Goal: Information Seeking & Learning: Learn about a topic

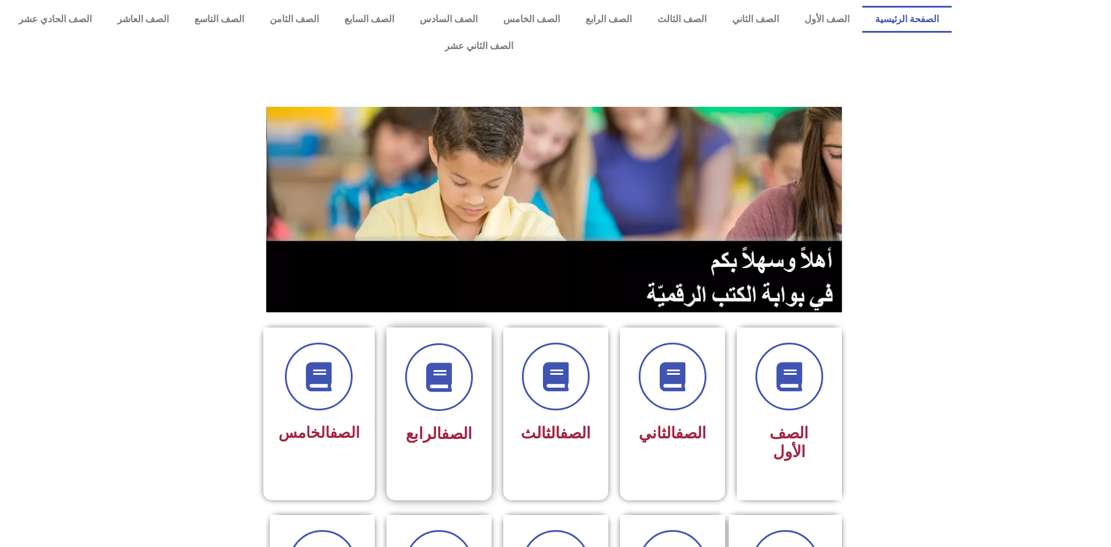
click at [460, 387] on div "الصف الرابع" at bounding box center [439, 396] width 74 height 106
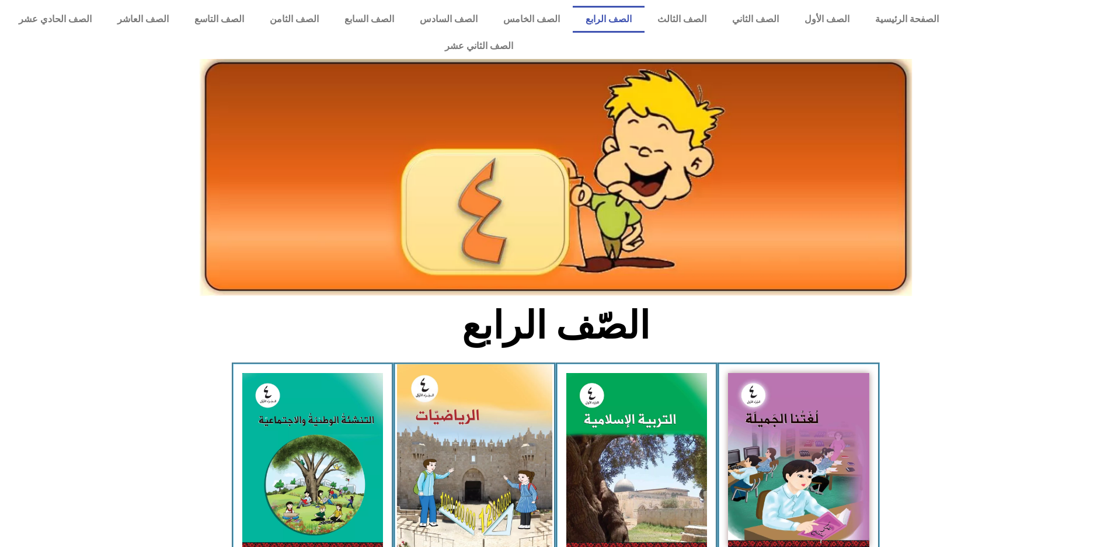
click at [444, 404] on img at bounding box center [474, 461] width 155 height 194
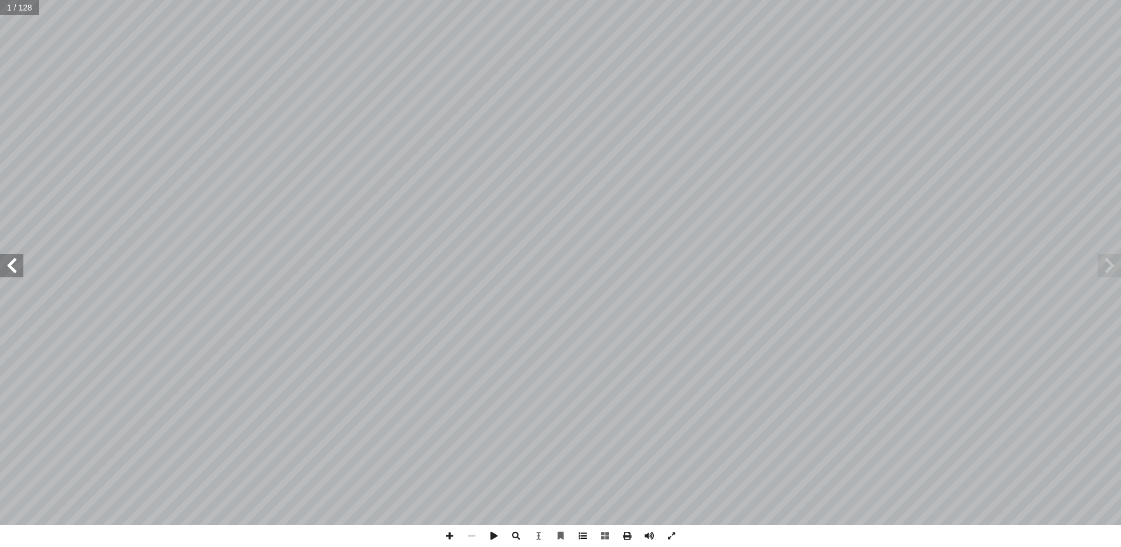
click at [587, 537] on span at bounding box center [583, 536] width 22 height 22
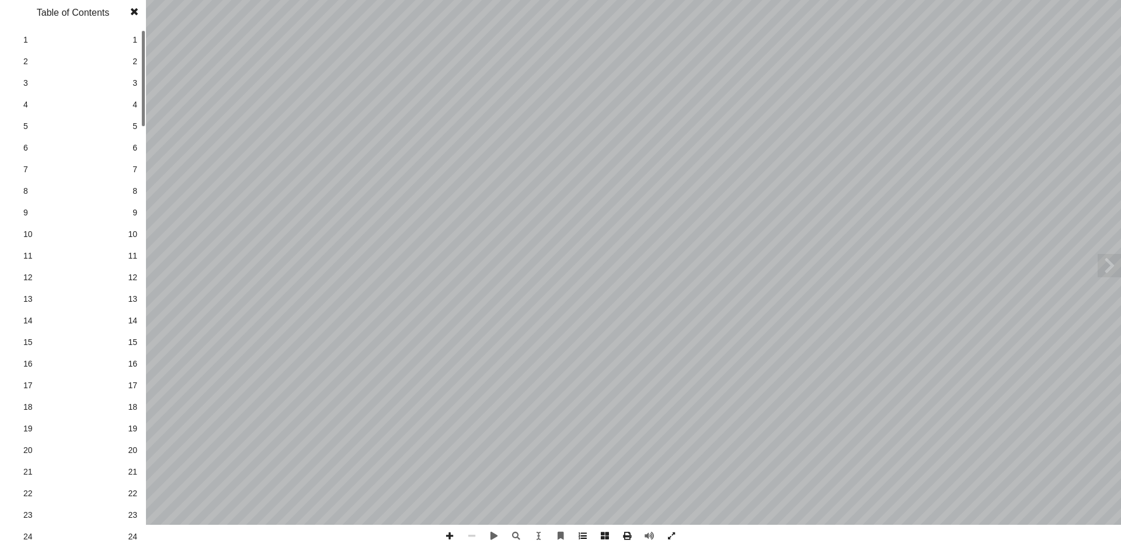
click at [585, 540] on span at bounding box center [583, 536] width 22 height 22
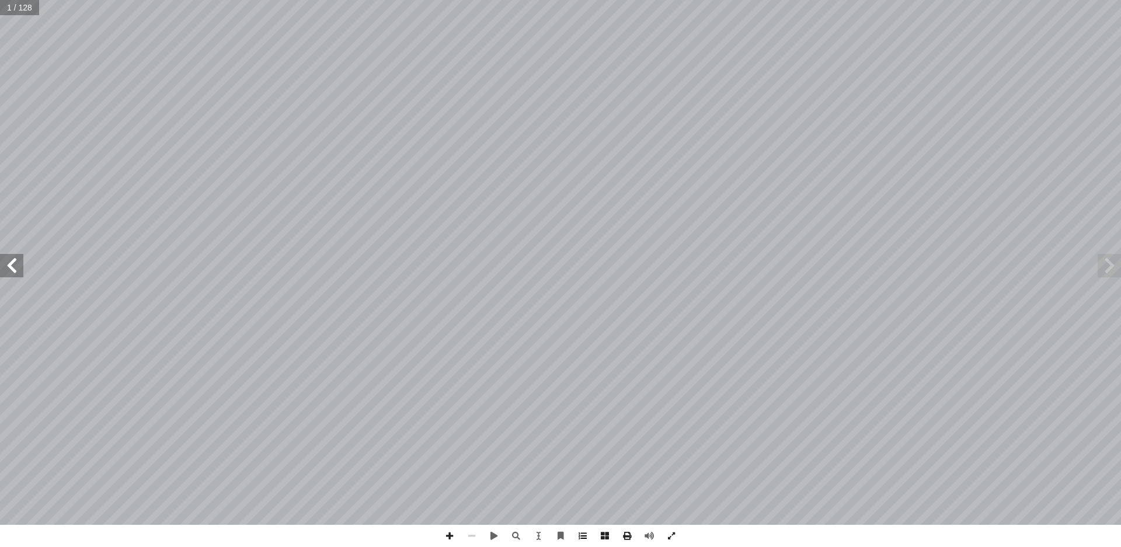
click at [589, 541] on span at bounding box center [583, 536] width 22 height 22
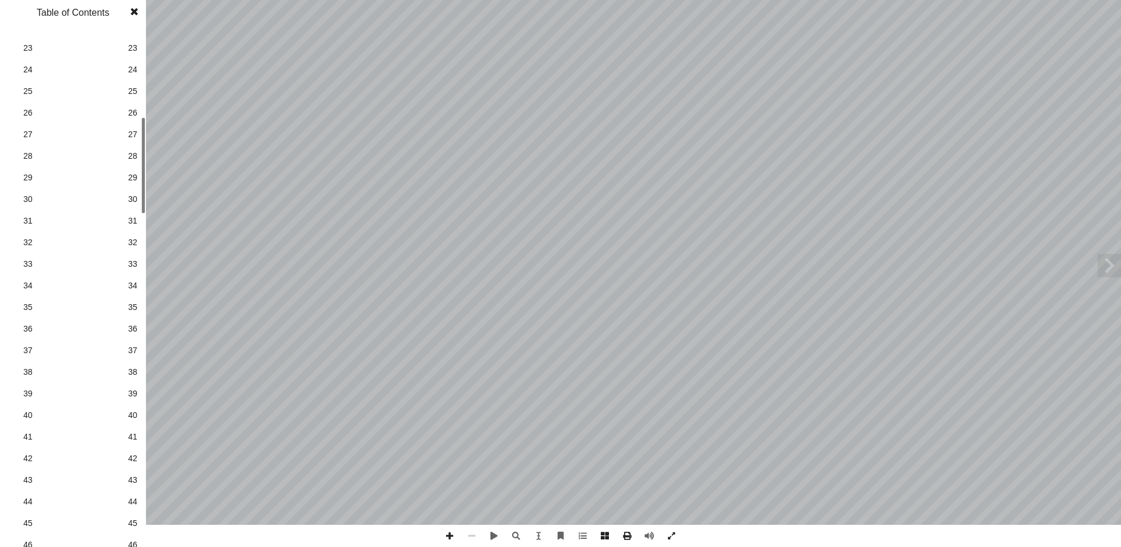
click at [127, 434] on link "41 41" at bounding box center [71, 437] width 131 height 22
click at [132, 6] on span at bounding box center [134, 11] width 21 height 23
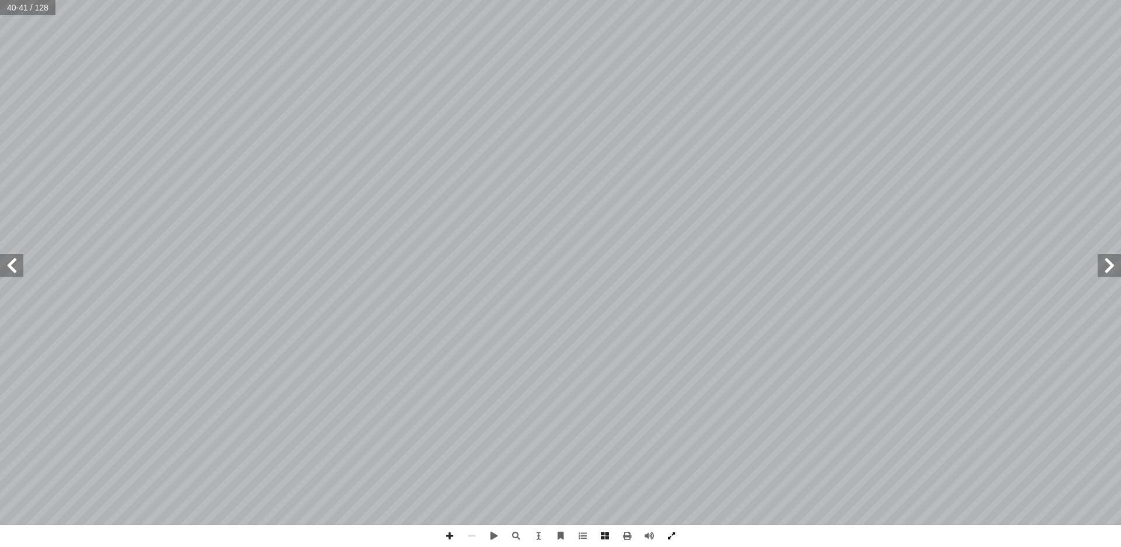
click at [673, 540] on span at bounding box center [671, 536] width 22 height 22
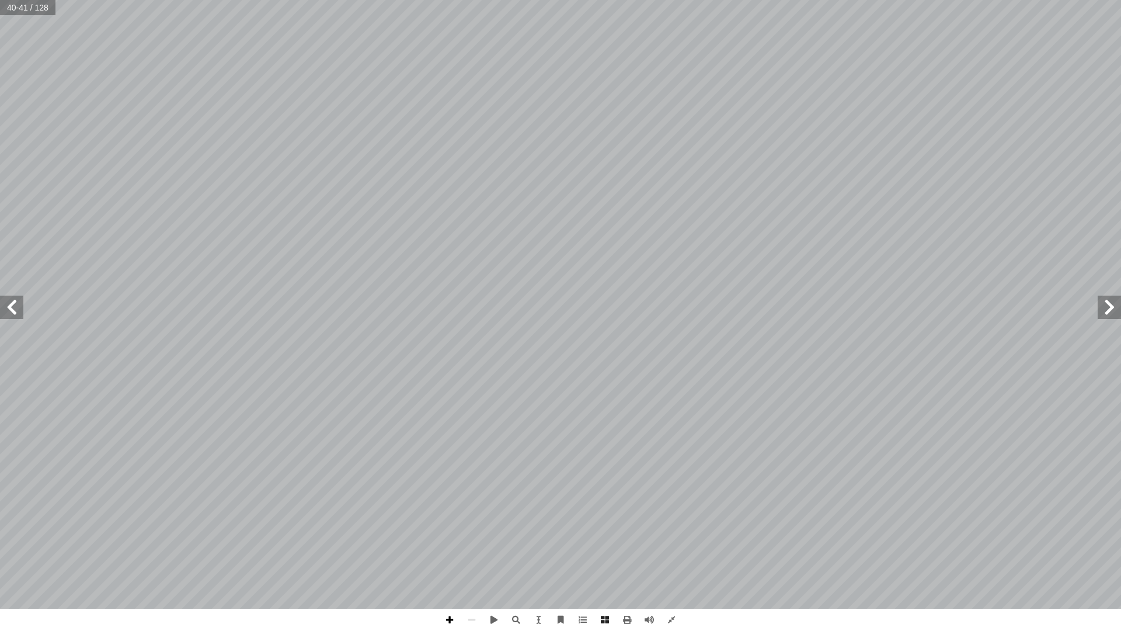
click at [443, 547] on span at bounding box center [450, 620] width 22 height 22
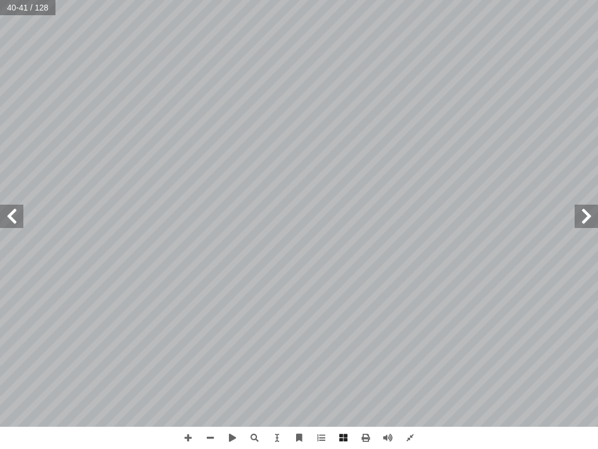
click at [19, 220] on span at bounding box center [11, 215] width 23 height 23
